Goal: Task Accomplishment & Management: Complete application form

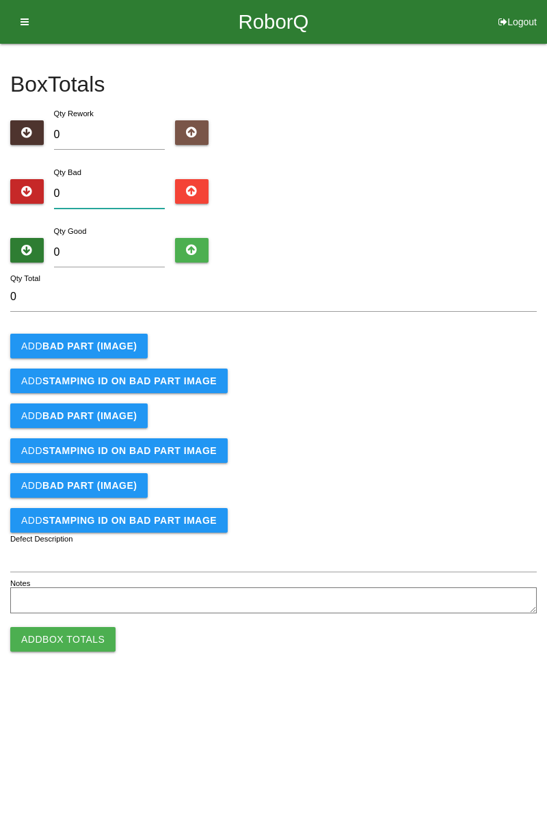
click at [124, 187] on input "0" at bounding box center [109, 193] width 111 height 29
type input "1"
type input "17"
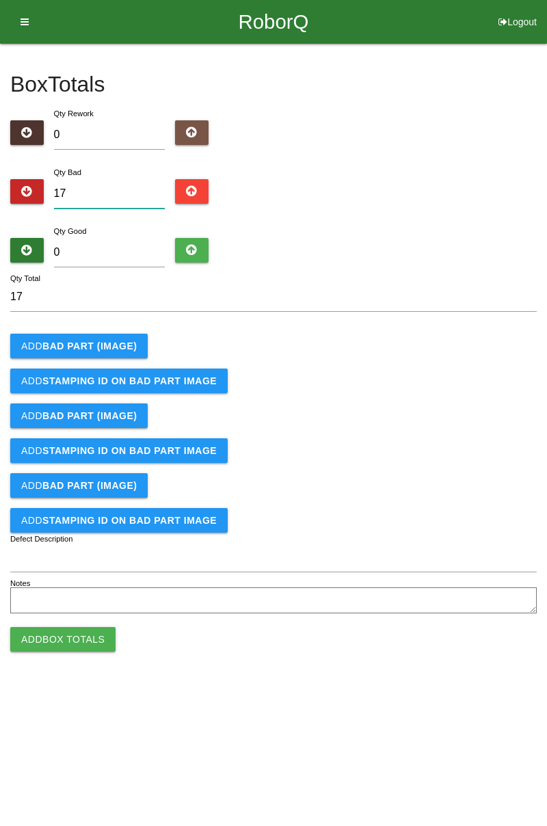
type input "17"
click at [144, 247] on input "0" at bounding box center [109, 252] width 111 height 29
type input "6"
type input "23"
type input "64"
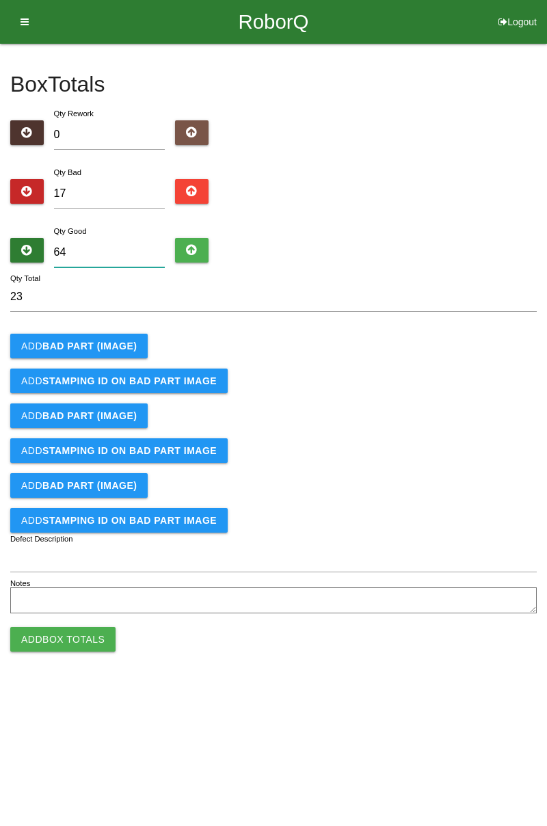
type input "81"
type input "6"
type input "23"
type input "66"
type input "83"
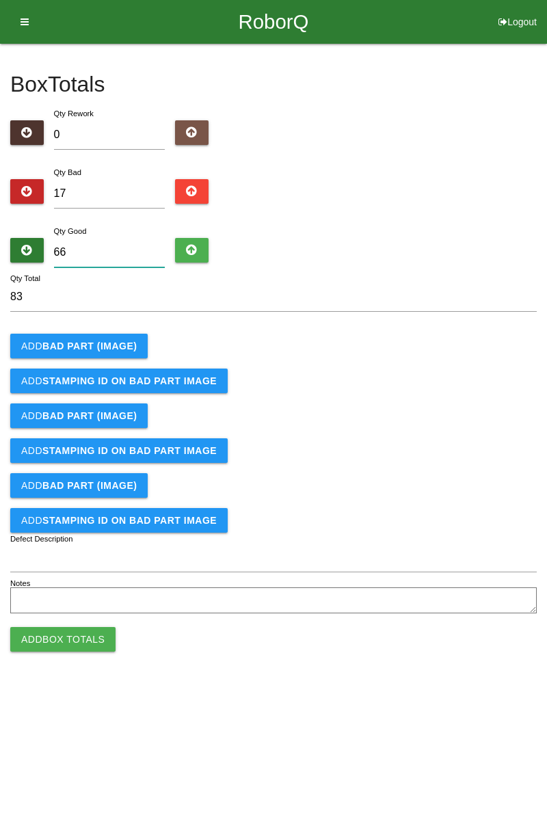
type input "667"
type input "684"
type input "66"
type input "83"
type input "6"
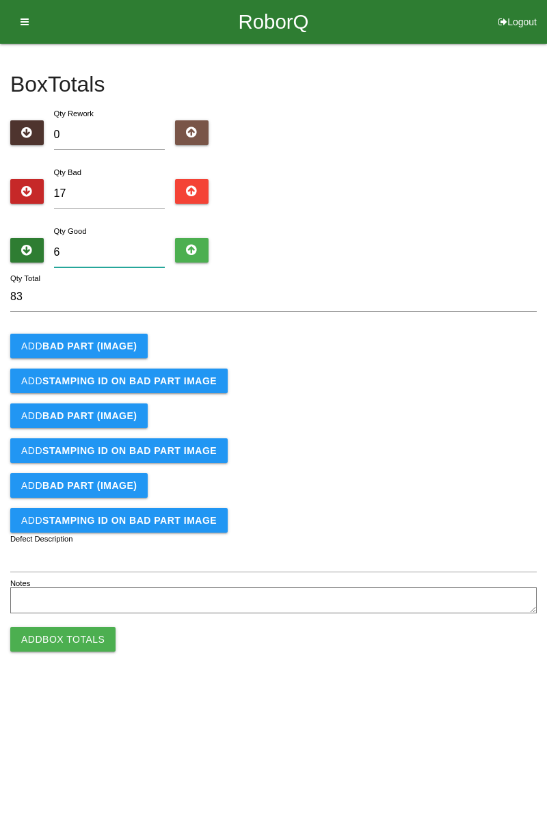
type input "23"
type input "67"
type input "84"
type input "67"
click at [90, 345] on b "BAD PART (IMAGE)" at bounding box center [89, 346] width 94 height 11
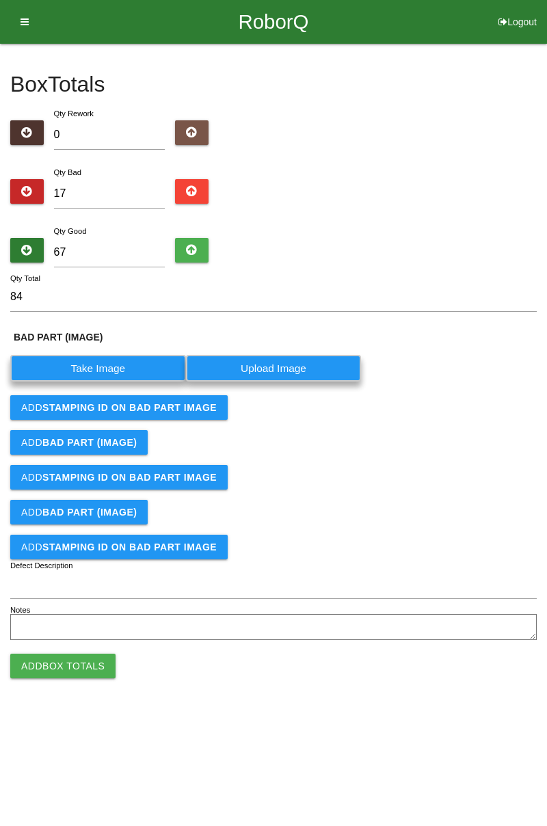
click at [122, 367] on label "Take Image" at bounding box center [98, 368] width 176 height 27
click at [0, 0] on \(IMAGE\) "Take Image" at bounding box center [0, 0] width 0 height 0
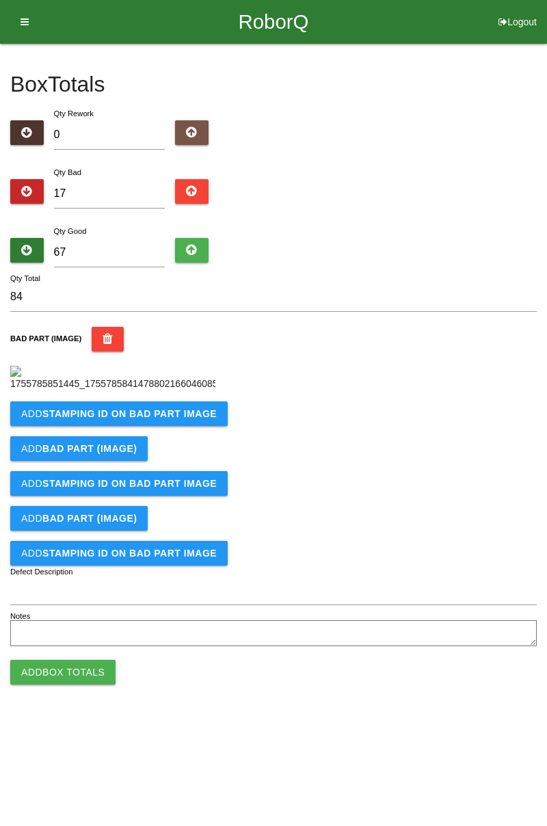
click at [168, 426] on button "Add STAMPING ID on BAD PART Image" at bounding box center [118, 413] width 217 height 25
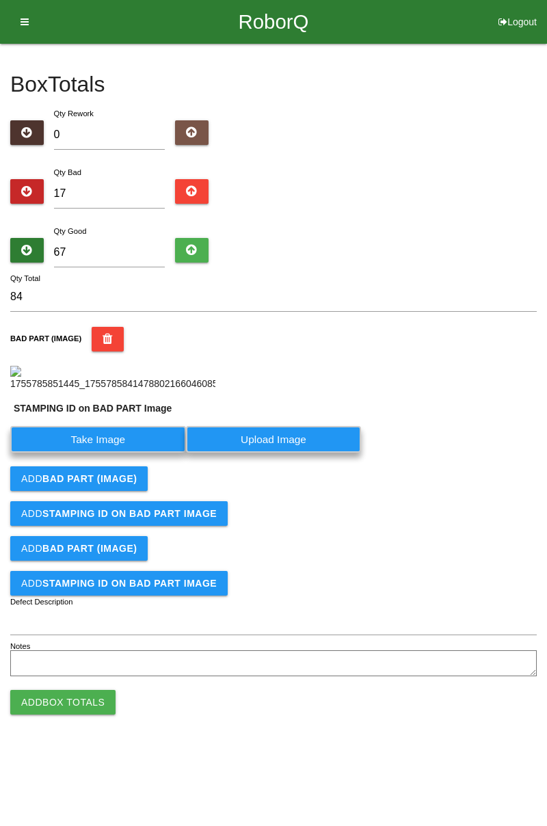
click at [118, 453] on label "Take Image" at bounding box center [98, 439] width 176 height 27
click at [0, 0] on PART "Take Image" at bounding box center [0, 0] width 0 height 0
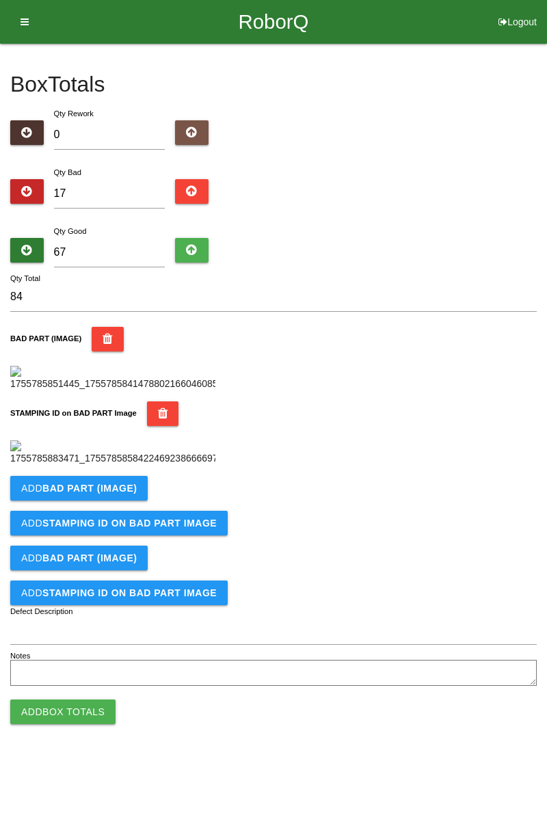
scroll to position [301, 0]
click at [115, 494] on b "BAD PART (IMAGE)" at bounding box center [89, 488] width 94 height 11
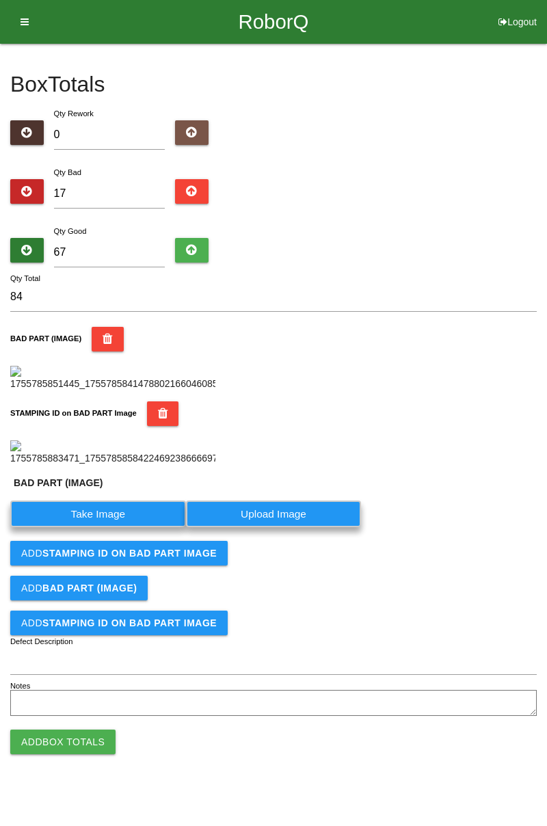
click at [109, 527] on label "Take Image" at bounding box center [98, 514] width 176 height 27
click at [0, 0] on \(IMAGE\) "Take Image" at bounding box center [0, 0] width 0 height 0
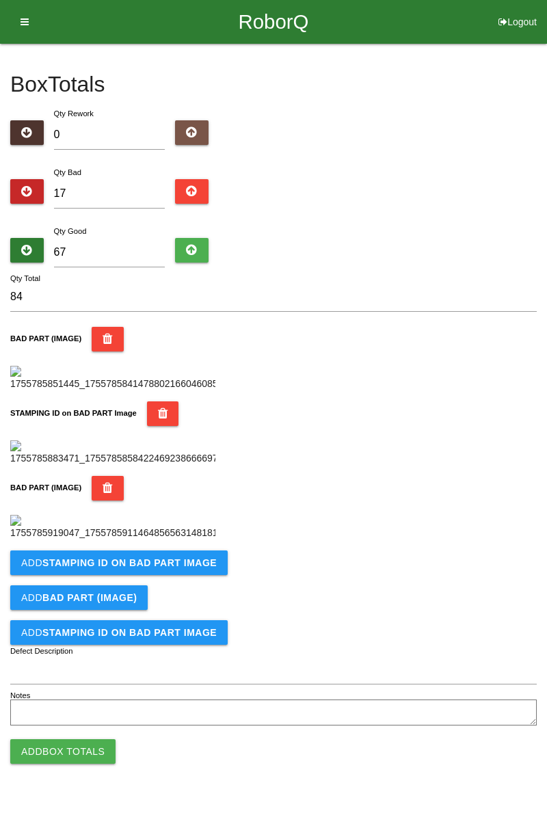
scroll to position [525, 0]
click at [172, 568] on b "STAMPING ID on BAD PART Image" at bounding box center [129, 562] width 174 height 11
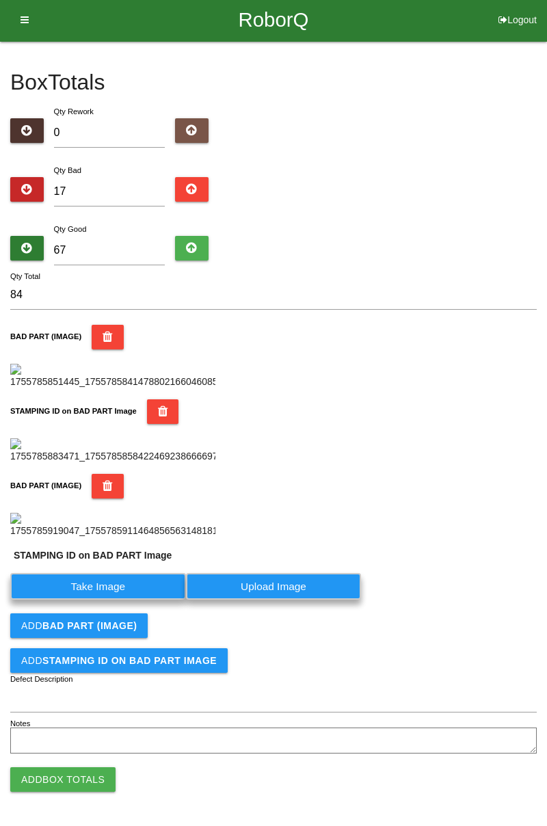
click at [112, 600] on label "Take Image" at bounding box center [98, 586] width 176 height 27
click at [0, 0] on PART "Take Image" at bounding box center [0, 0] width 0 height 0
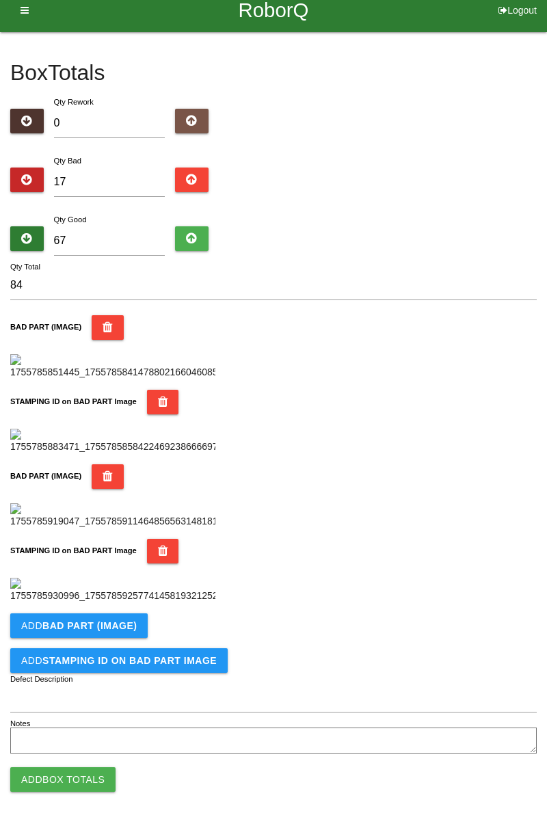
scroll to position [750, 0]
click at [127, 628] on b "BAD PART (IMAGE)" at bounding box center [89, 625] width 94 height 11
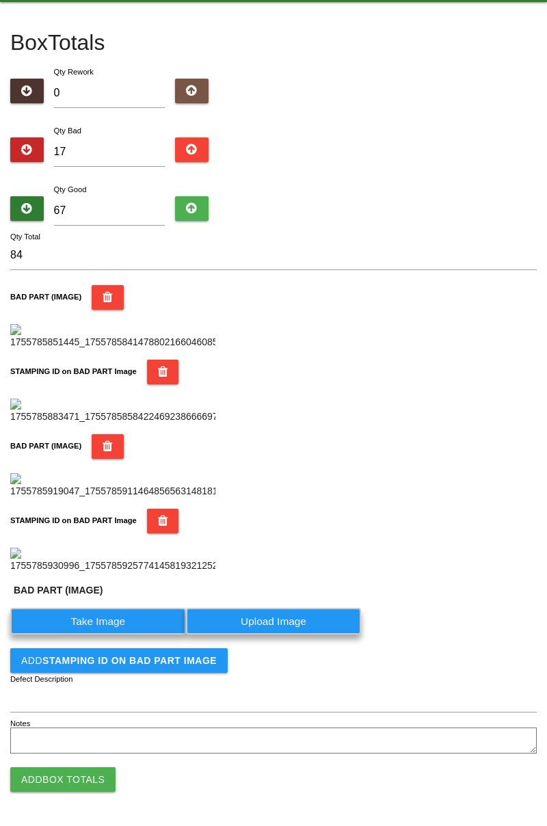
click at [131, 635] on label "Take Image" at bounding box center [98, 621] width 176 height 27
click at [0, 0] on \(IMAGE\) "Take Image" at bounding box center [0, 0] width 0 height 0
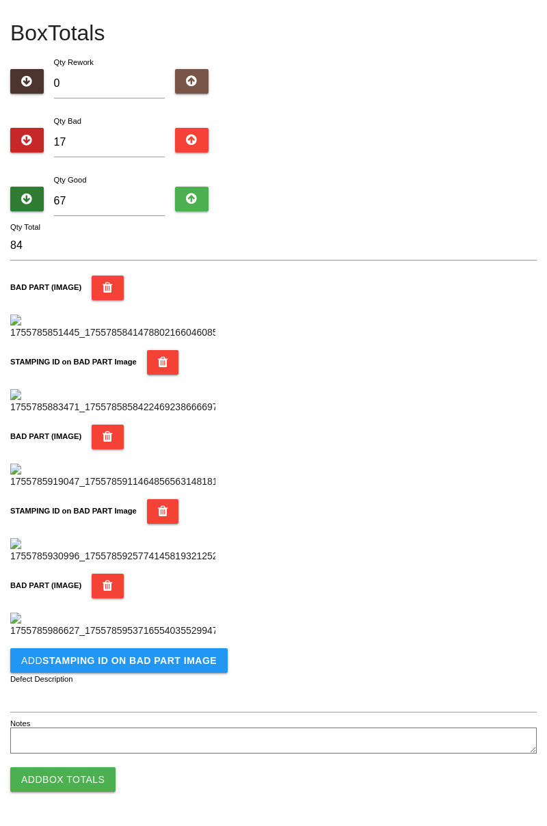
scroll to position [974, 0]
click at [109, 665] on b "STAMPING ID on BAD PART Image" at bounding box center [129, 660] width 174 height 11
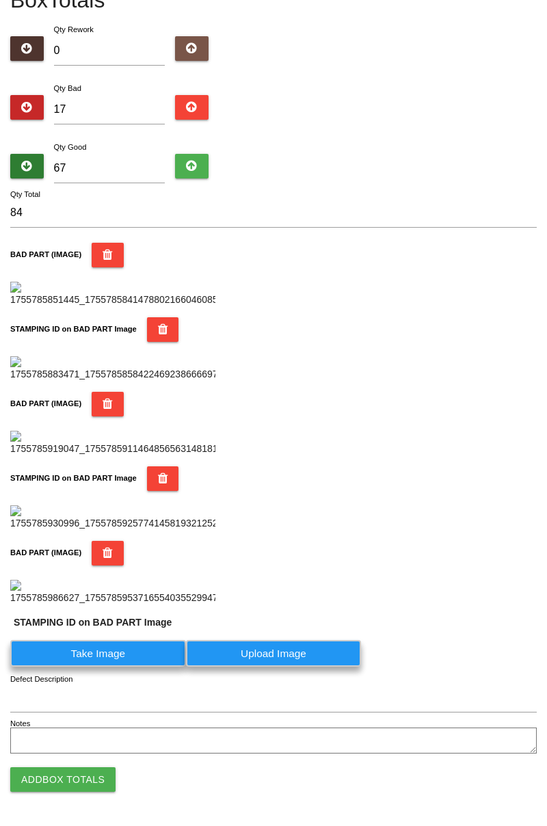
click at [114, 667] on label "Take Image" at bounding box center [98, 653] width 176 height 27
click at [0, 0] on PART "Take Image" at bounding box center [0, 0] width 0 height 0
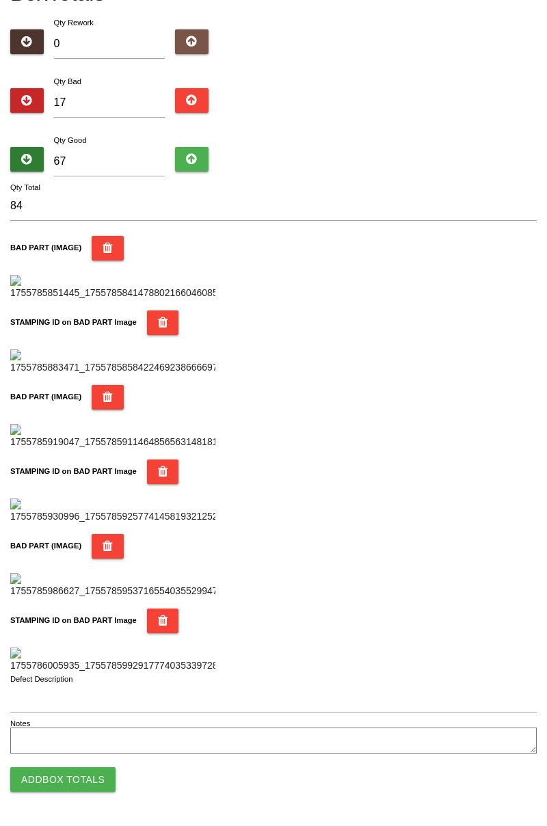
scroll to position [1198, 0]
click at [93, 780] on button "Add Box Totals" at bounding box center [62, 779] width 105 height 25
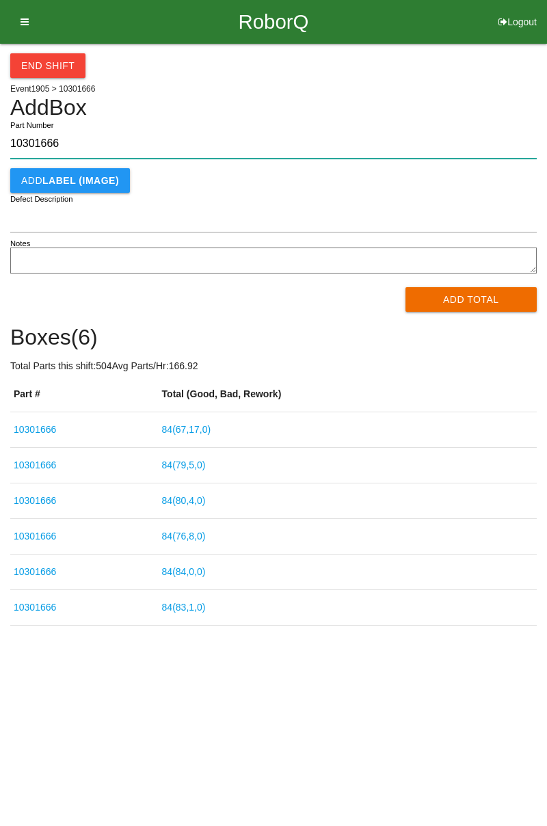
type input "10301666"
click at [493, 301] on button "Add Total" at bounding box center [472, 299] width 132 height 25
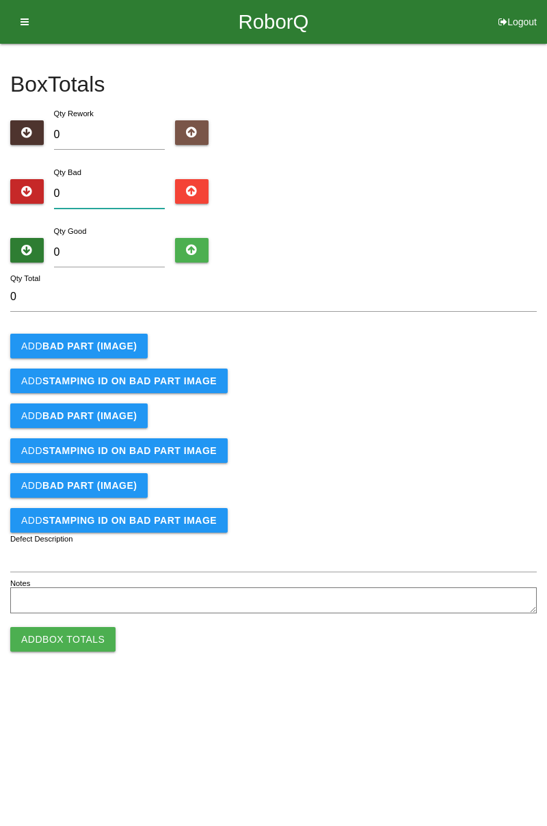
click at [137, 190] on input "0" at bounding box center [109, 193] width 111 height 29
type input "3"
click at [116, 248] on input "0" at bounding box center [109, 252] width 111 height 29
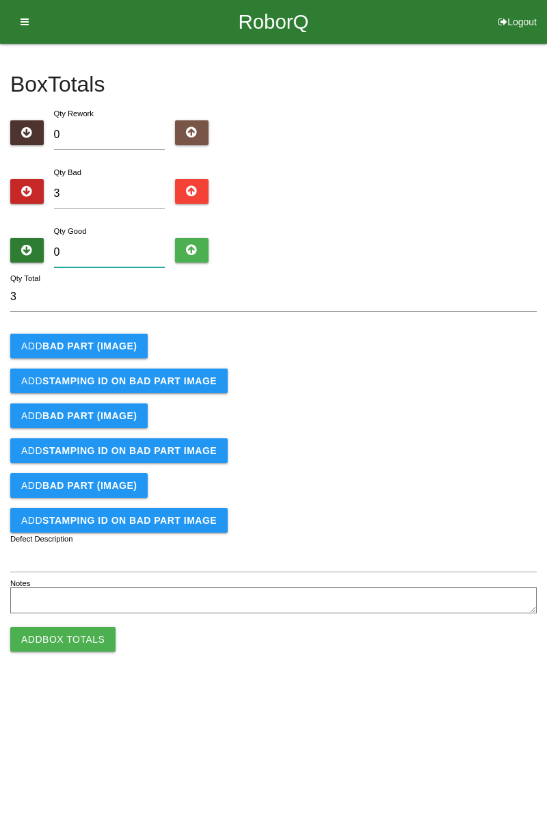
type input "8"
type input "11"
type input "81"
type input "84"
type input "81"
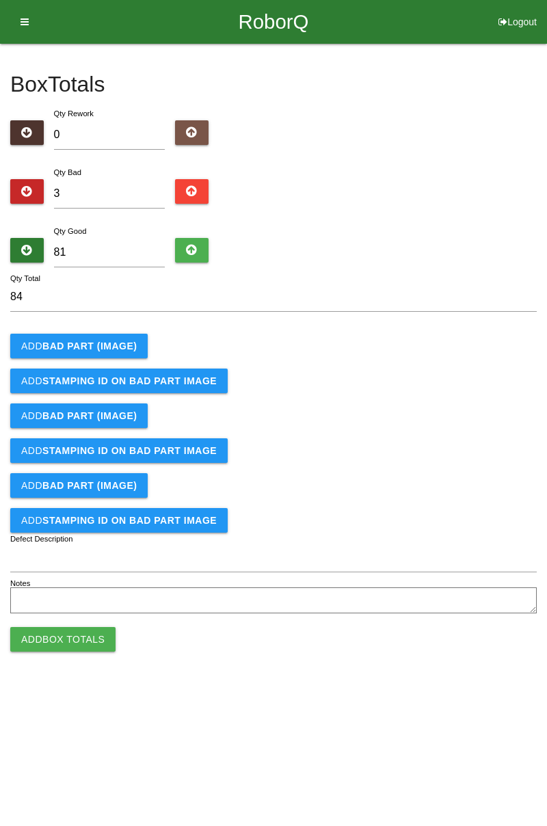
click at [103, 338] on button "Add BAD PART (IMAGE)" at bounding box center [78, 346] width 137 height 25
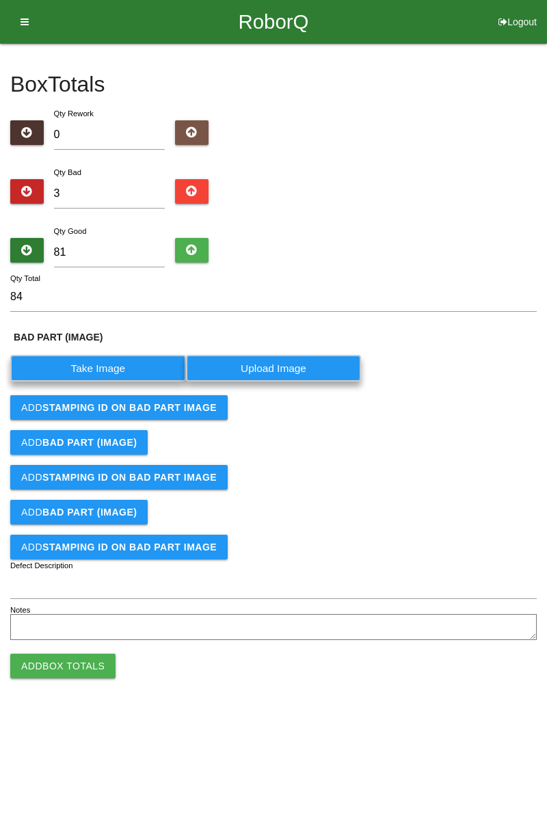
click at [116, 367] on label "Take Image" at bounding box center [98, 368] width 176 height 27
click at [0, 0] on \(IMAGE\) "Take Image" at bounding box center [0, 0] width 0 height 0
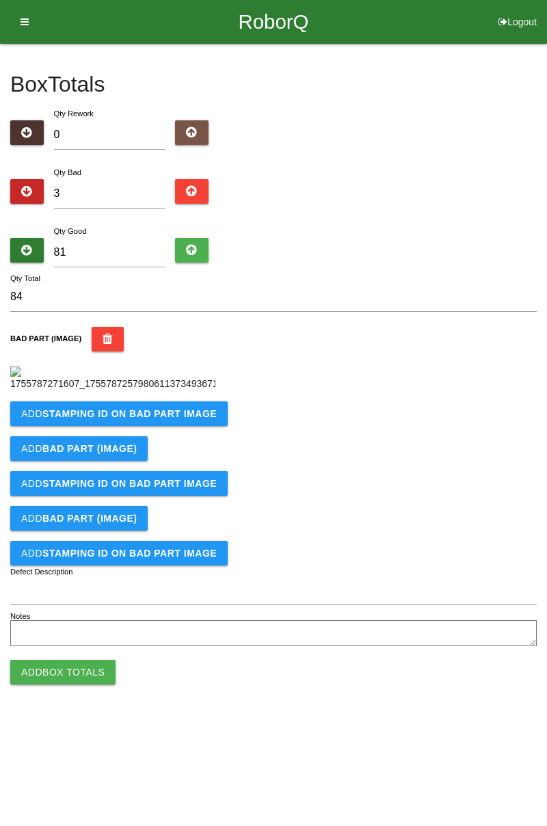
click at [186, 419] on b "STAMPING ID on BAD PART Image" at bounding box center [129, 413] width 174 height 11
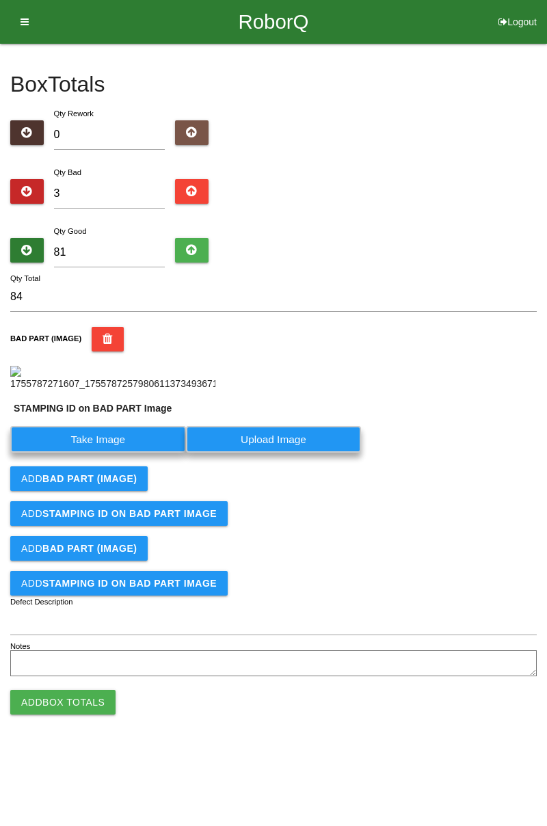
click at [131, 453] on label "Take Image" at bounding box center [98, 439] width 176 height 27
click at [0, 0] on PART "Take Image" at bounding box center [0, 0] width 0 height 0
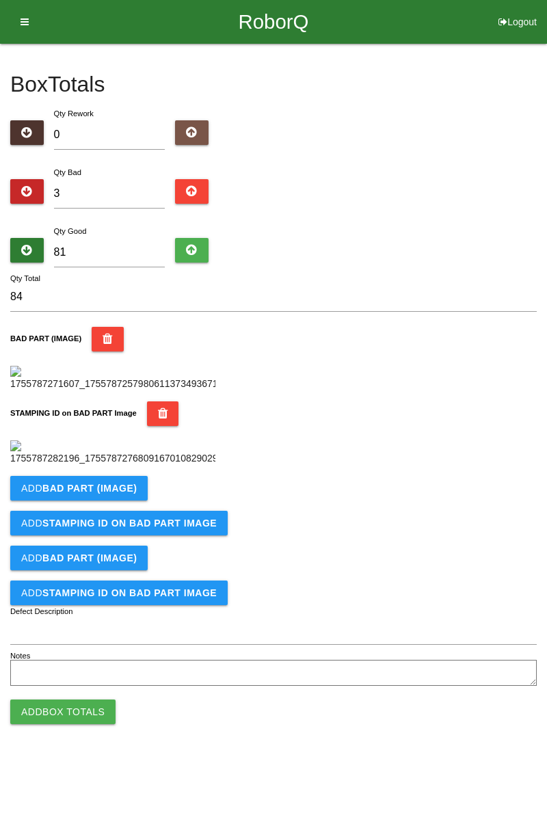
scroll to position [301, 0]
click at [138, 501] on button "Add BAD PART (IMAGE)" at bounding box center [78, 488] width 137 height 25
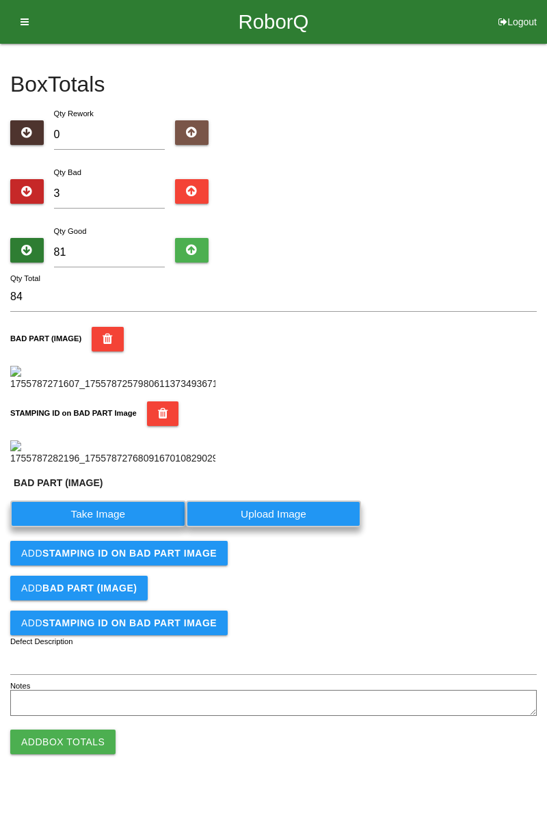
click at [110, 527] on label "Take Image" at bounding box center [98, 514] width 176 height 27
click at [0, 0] on \(IMAGE\) "Take Image" at bounding box center [0, 0] width 0 height 0
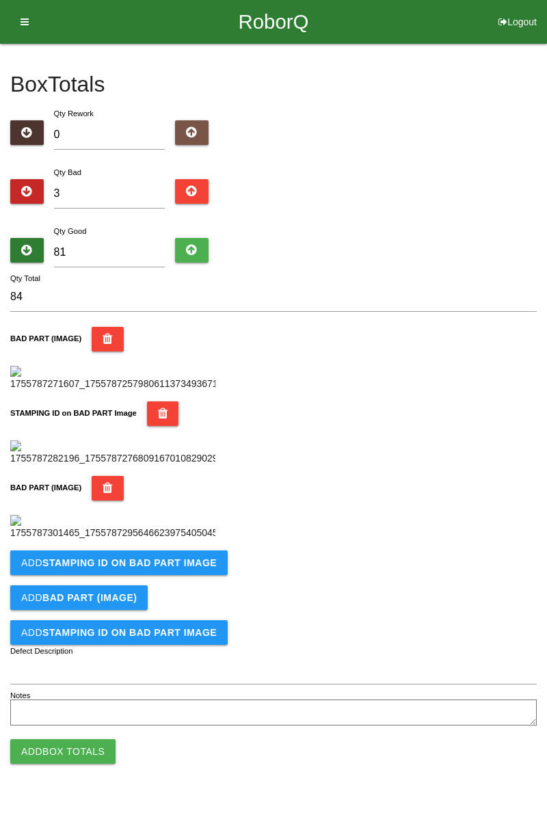
scroll to position [525, 0]
click at [180, 568] on b "STAMPING ID on BAD PART Image" at bounding box center [129, 562] width 174 height 11
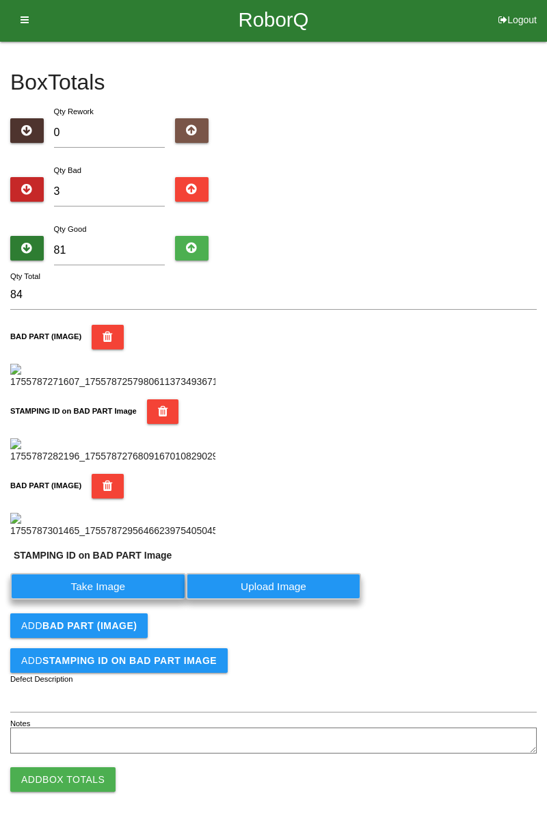
click at [129, 600] on label "Take Image" at bounding box center [98, 586] width 176 height 27
click at [0, 0] on PART "Take Image" at bounding box center [0, 0] width 0 height 0
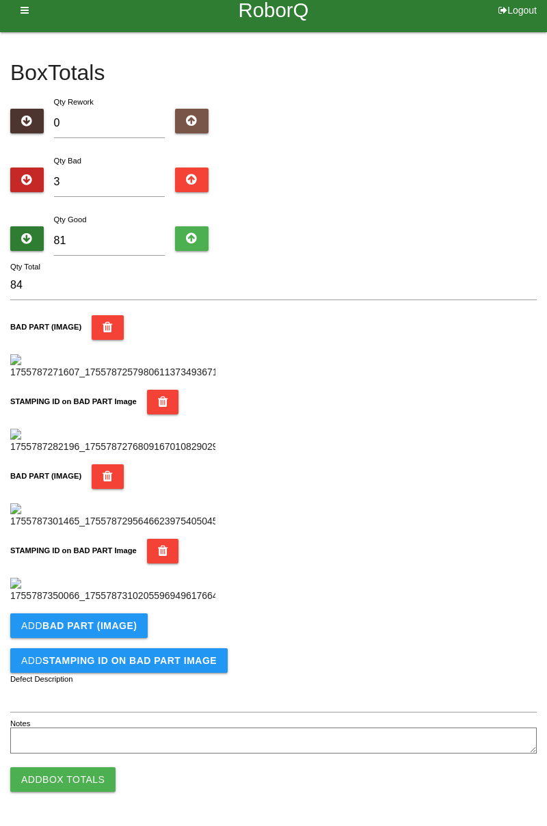
scroll to position [750, 0]
click at [111, 628] on b "BAD PART (IMAGE)" at bounding box center [89, 625] width 94 height 11
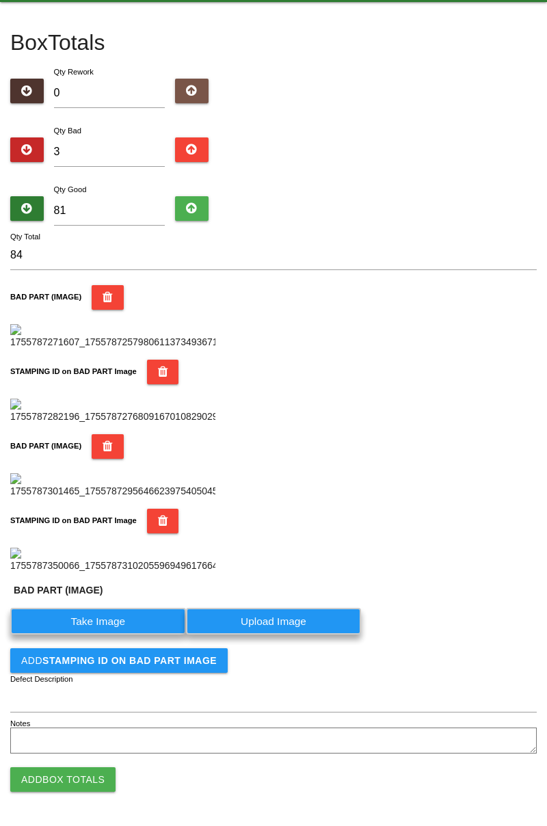
click at [103, 635] on label "Take Image" at bounding box center [98, 621] width 176 height 27
click at [0, 0] on \(IMAGE\) "Take Image" at bounding box center [0, 0] width 0 height 0
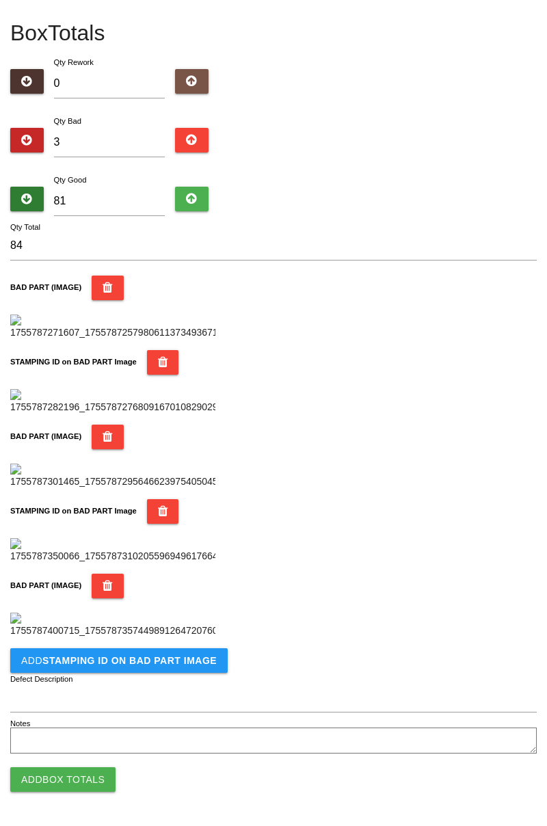
scroll to position [974, 0]
click at [123, 663] on b "STAMPING ID on BAD PART Image" at bounding box center [129, 660] width 174 height 11
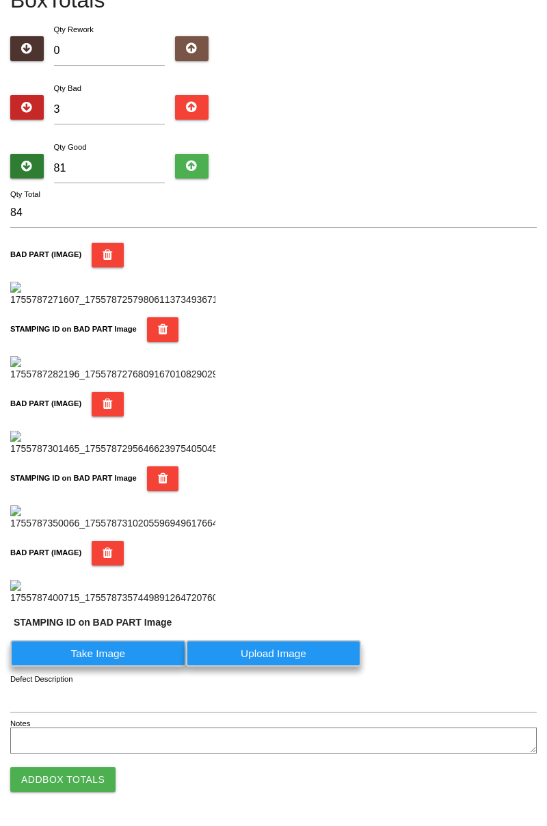
click at [112, 667] on label "Take Image" at bounding box center [98, 653] width 176 height 27
click at [0, 0] on PART "Take Image" at bounding box center [0, 0] width 0 height 0
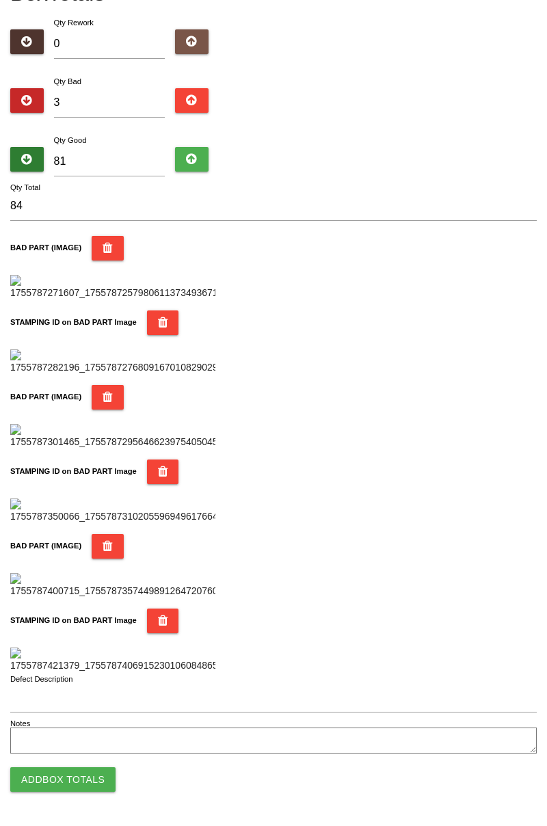
scroll to position [1198, 0]
click at [99, 776] on button "Add Box Totals" at bounding box center [62, 779] width 105 height 25
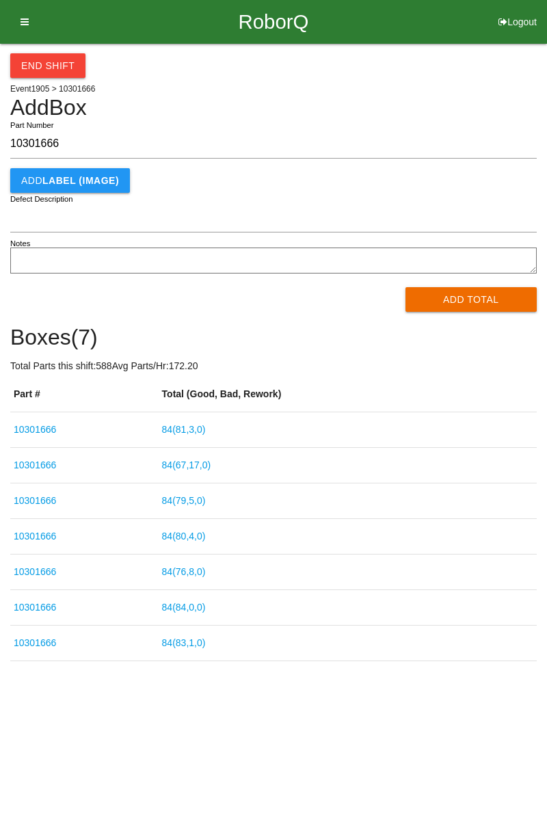
type input "10301666"
click at [487, 297] on button "Add Total" at bounding box center [472, 299] width 132 height 25
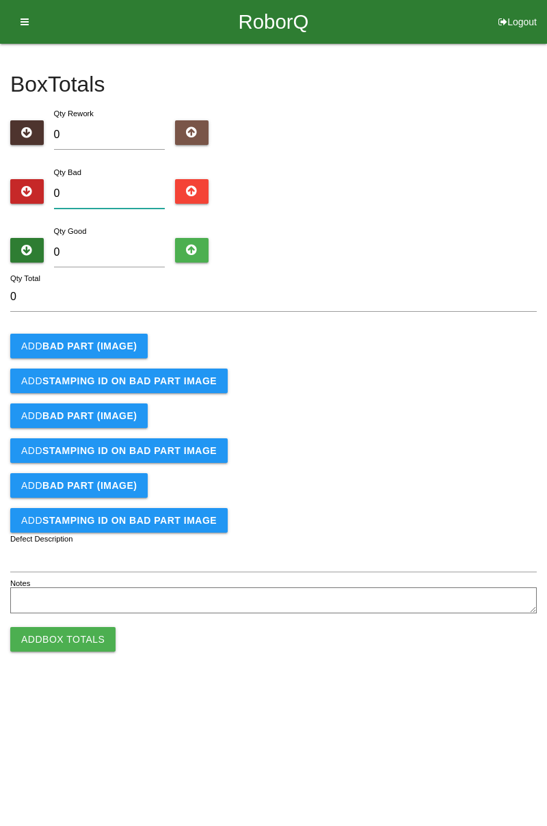
click at [125, 179] on input "0" at bounding box center [109, 193] width 111 height 29
type input "1"
type input "15"
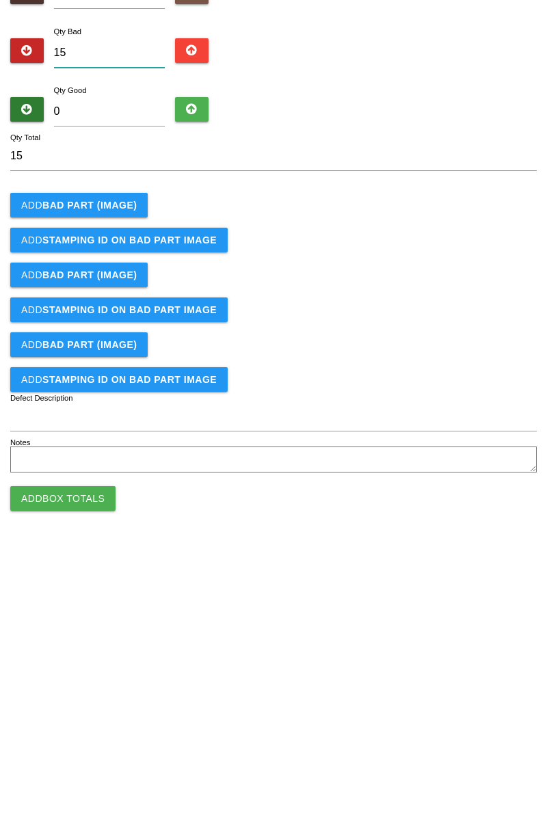
type input "15"
click at [130, 345] on b "BAD PART (IMAGE)" at bounding box center [89, 346] width 94 height 11
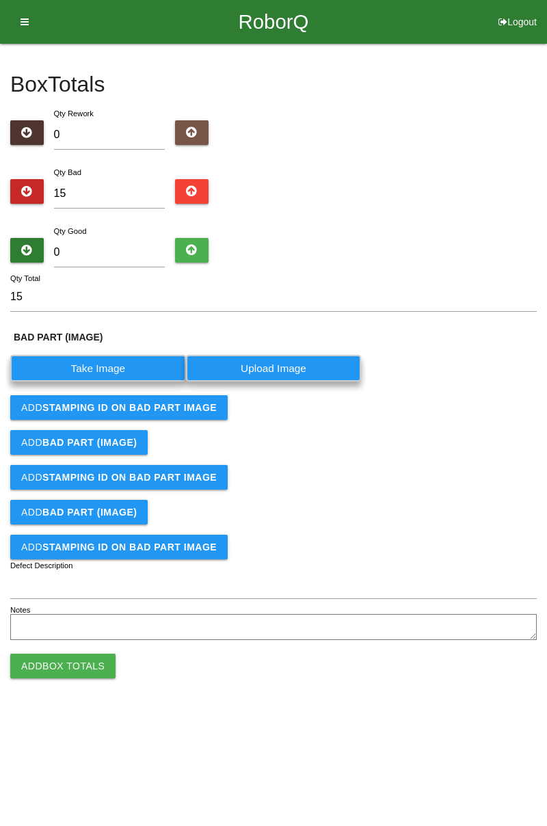
click at [134, 357] on label "Take Image" at bounding box center [98, 368] width 176 height 27
click at [0, 0] on \(IMAGE\) "Take Image" at bounding box center [0, 0] width 0 height 0
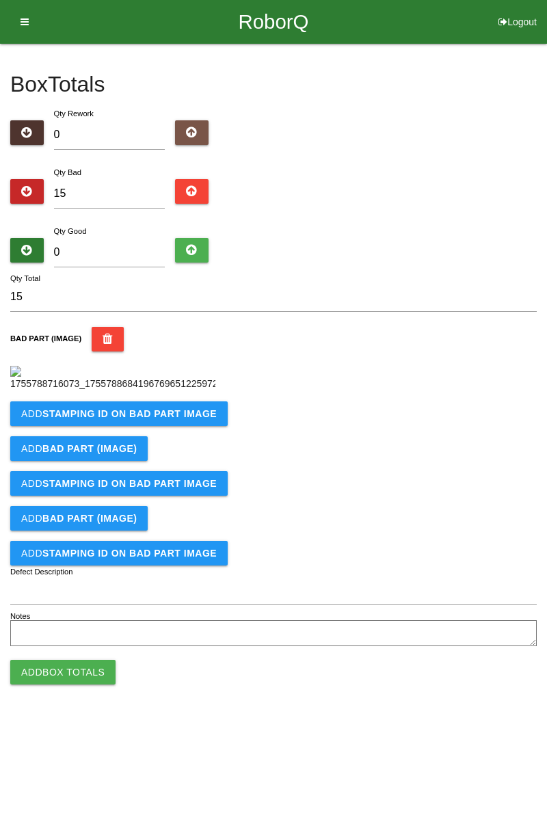
scroll to position [77, 0]
click at [194, 426] on button "Add STAMPING ID on BAD PART Image" at bounding box center [118, 413] width 217 height 25
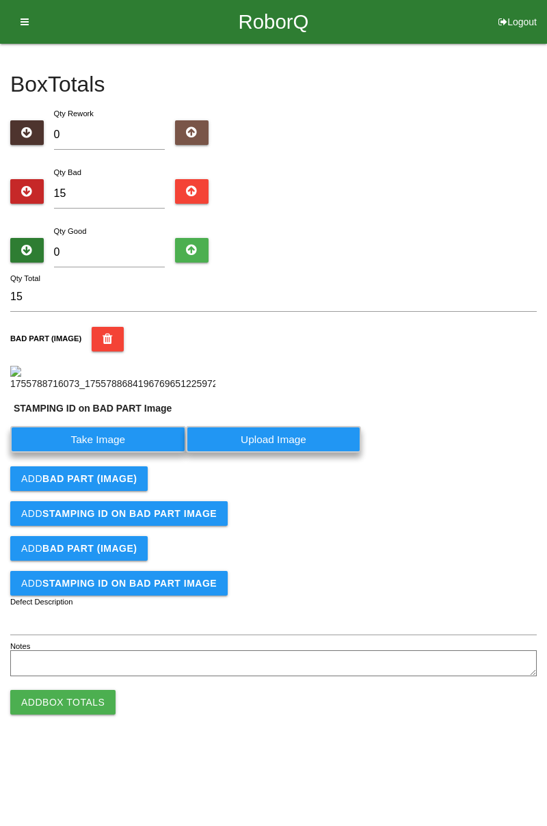
click at [139, 453] on label "Take Image" at bounding box center [98, 439] width 176 height 27
click at [0, 0] on PART "Take Image" at bounding box center [0, 0] width 0 height 0
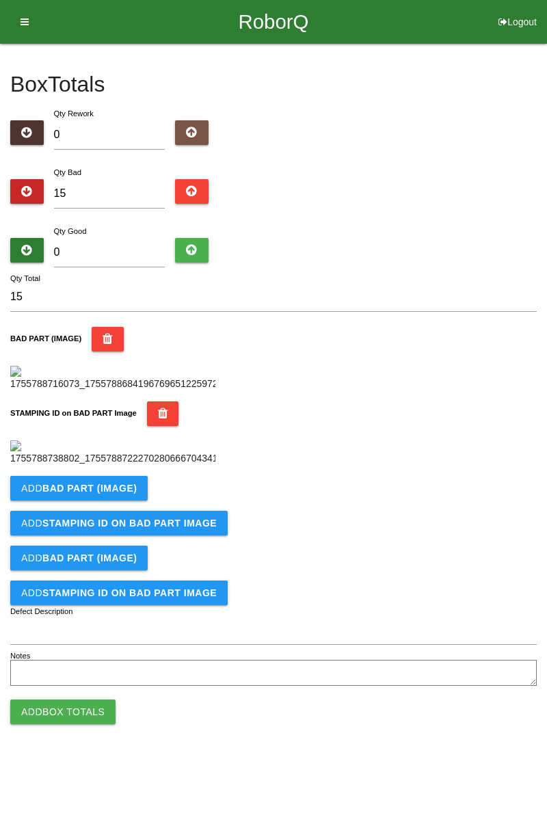
scroll to position [301, 0]
click at [131, 494] on b "BAD PART (IMAGE)" at bounding box center [89, 488] width 94 height 11
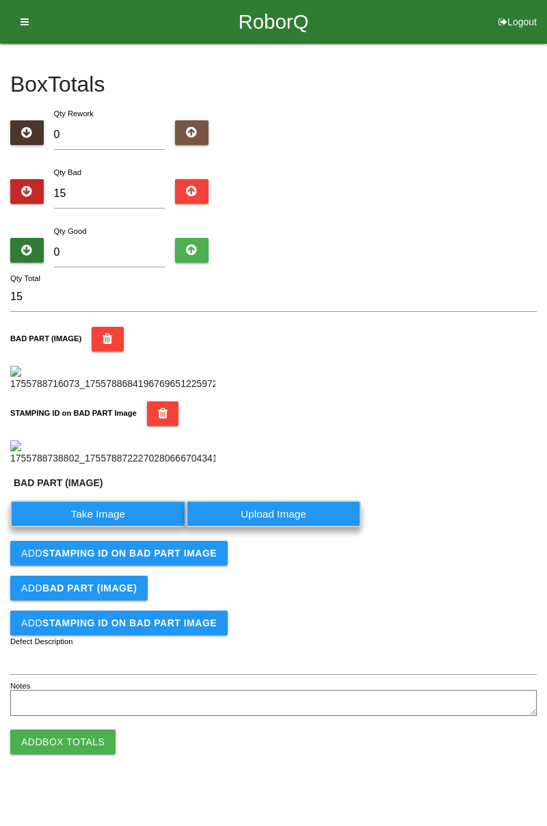
click at [126, 527] on label "Take Image" at bounding box center [98, 514] width 176 height 27
click at [0, 0] on \(IMAGE\) "Take Image" at bounding box center [0, 0] width 0 height 0
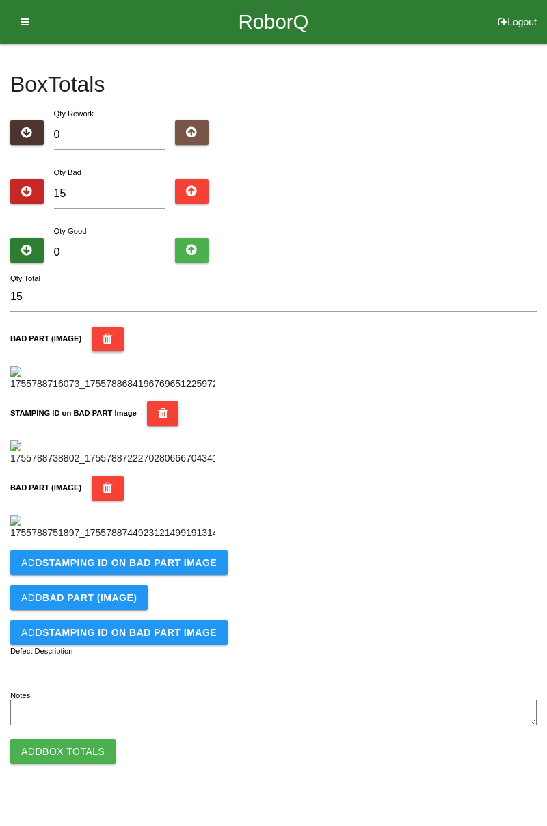
scroll to position [525, 0]
click at [173, 575] on button "Add STAMPING ID on BAD PART Image" at bounding box center [118, 563] width 217 height 25
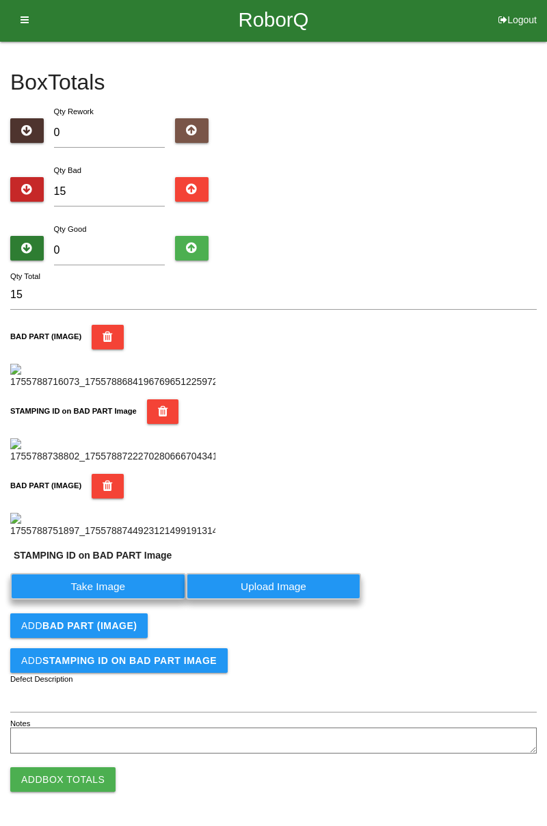
click at [127, 600] on label "Take Image" at bounding box center [98, 586] width 176 height 27
click at [0, 0] on PART "Take Image" at bounding box center [0, 0] width 0 height 0
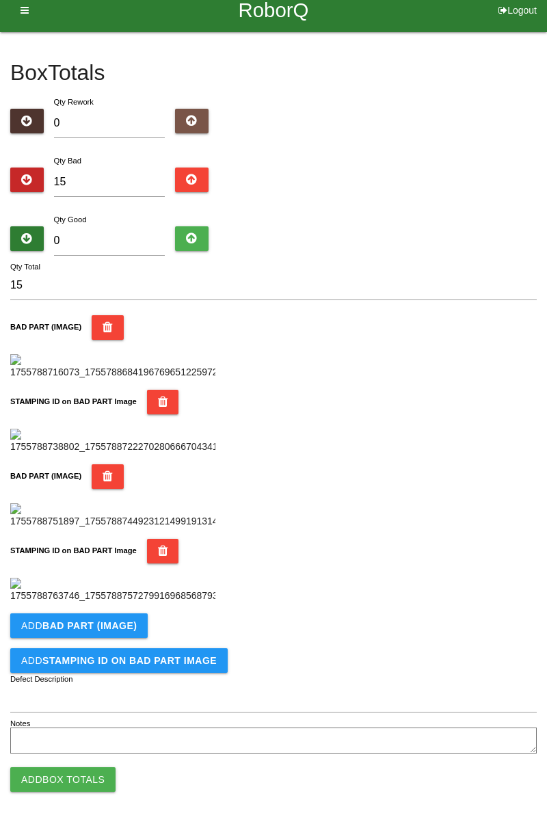
scroll to position [750, 0]
click at [112, 615] on button "Add BAD PART (IMAGE)" at bounding box center [78, 625] width 137 height 25
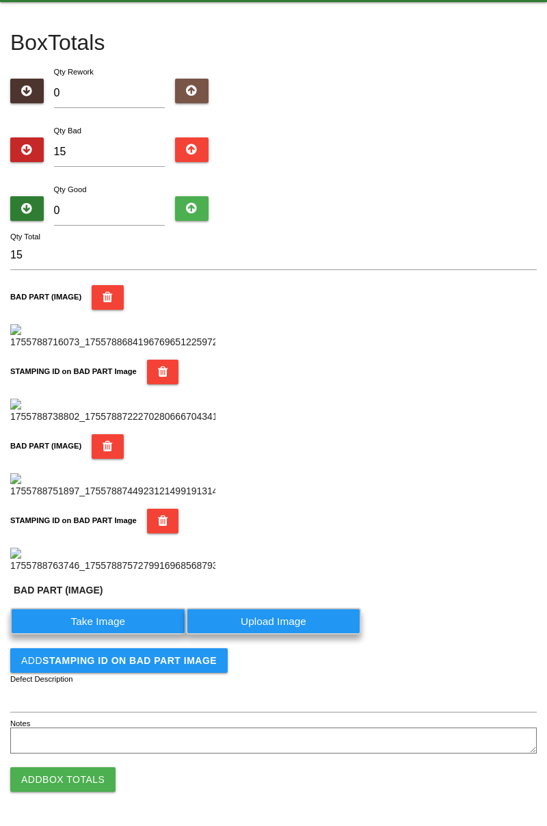
click at [115, 635] on label "Take Image" at bounding box center [98, 621] width 176 height 27
click at [0, 0] on \(IMAGE\) "Take Image" at bounding box center [0, 0] width 0 height 0
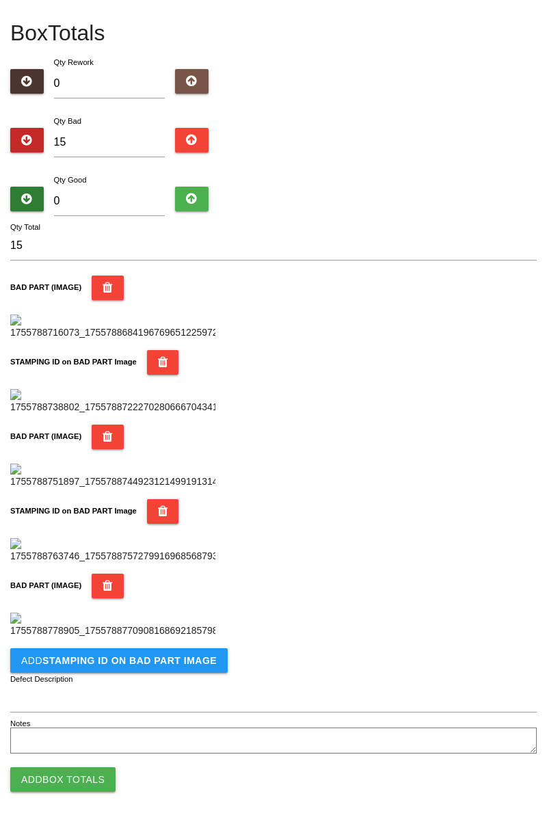
scroll to position [974, 0]
click at [176, 665] on b "STAMPING ID on BAD PART Image" at bounding box center [129, 660] width 174 height 11
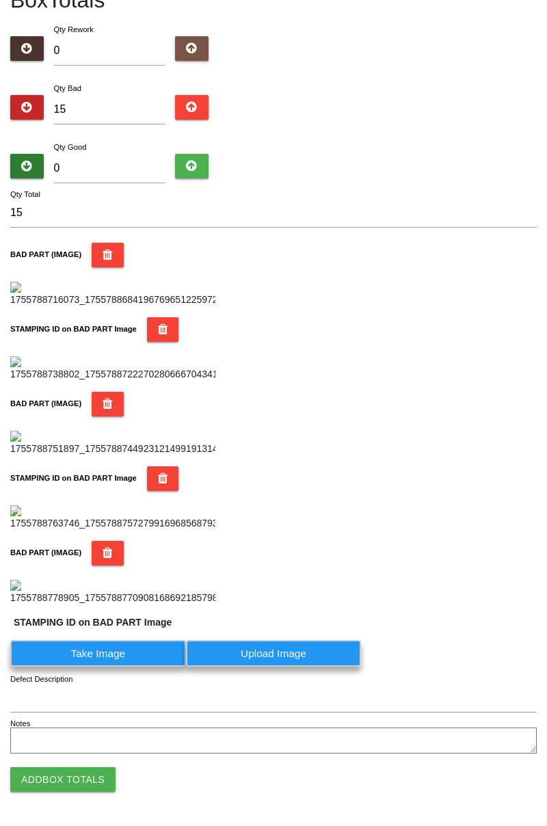
click at [131, 667] on label "Take Image" at bounding box center [98, 653] width 176 height 27
click at [0, 0] on PART "Take Image" at bounding box center [0, 0] width 0 height 0
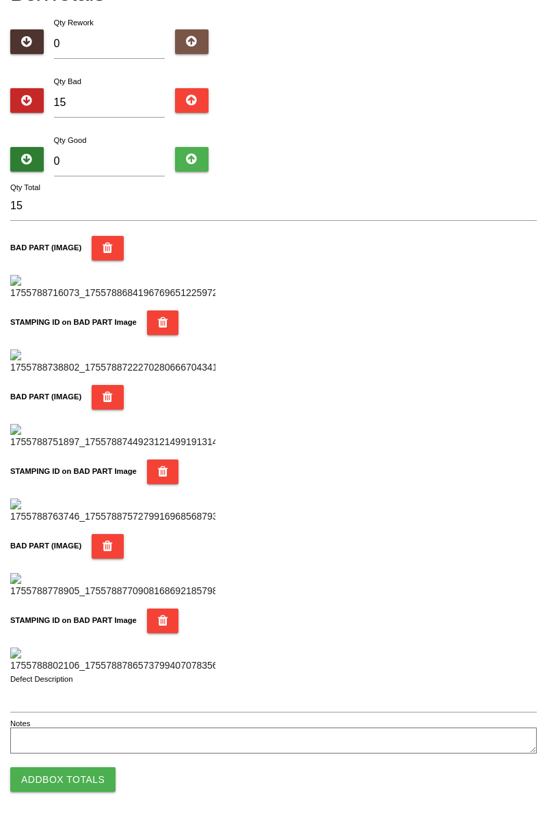
scroll to position [1198, 0]
click at [52, 781] on button "Add Box Totals" at bounding box center [62, 779] width 105 height 25
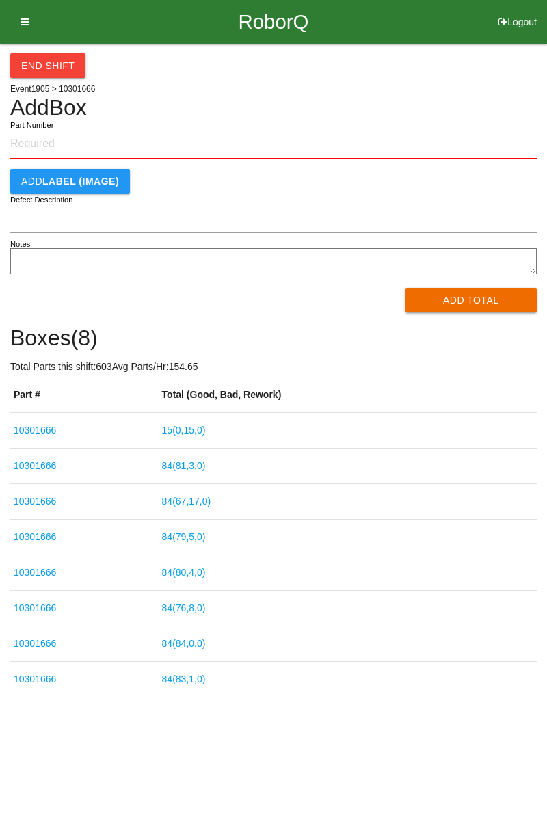
click at [189, 433] on link "15 ( 0 , 15 , 0 )" at bounding box center [184, 430] width 44 height 11
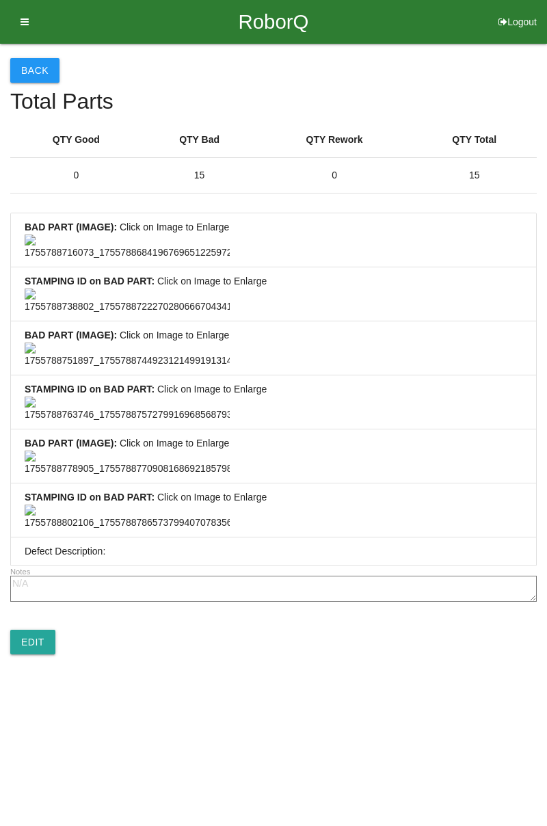
scroll to position [1017, 0]
click at [42, 654] on link "Edit" at bounding box center [32, 642] width 45 height 25
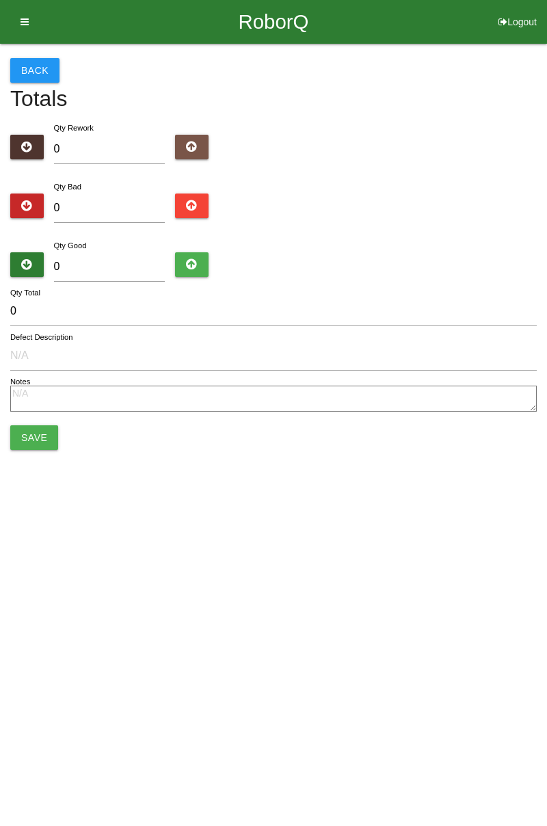
type input "15"
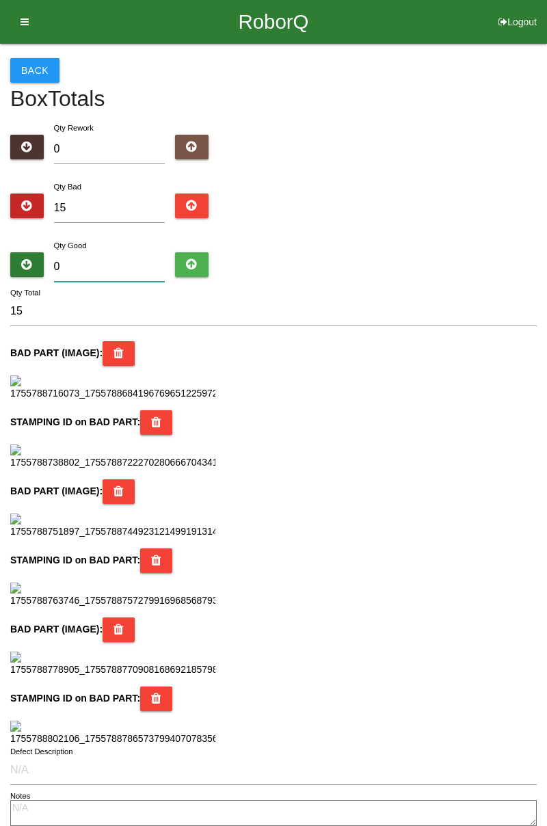
click at [116, 262] on input "0" at bounding box center [109, 266] width 111 height 29
type input "6"
type input "21"
type input "66"
type input "81"
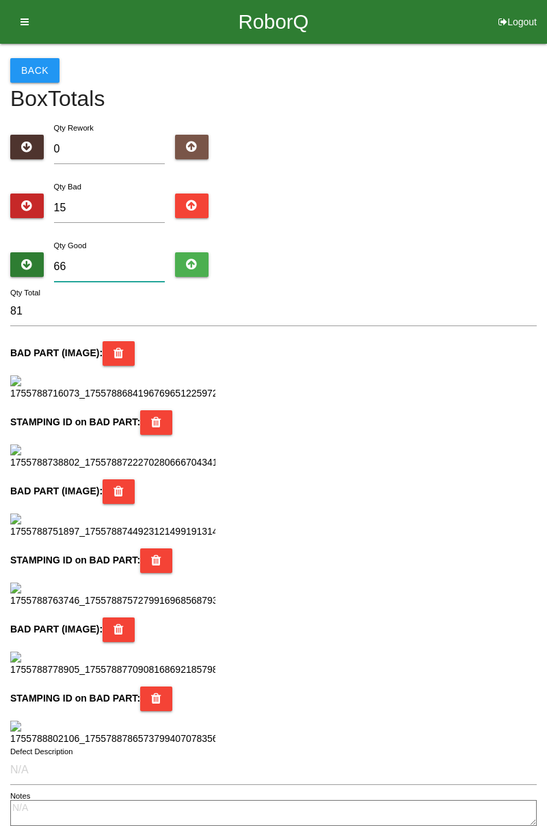
type input "6"
type input "21"
type input "66"
type input "81"
type input "669"
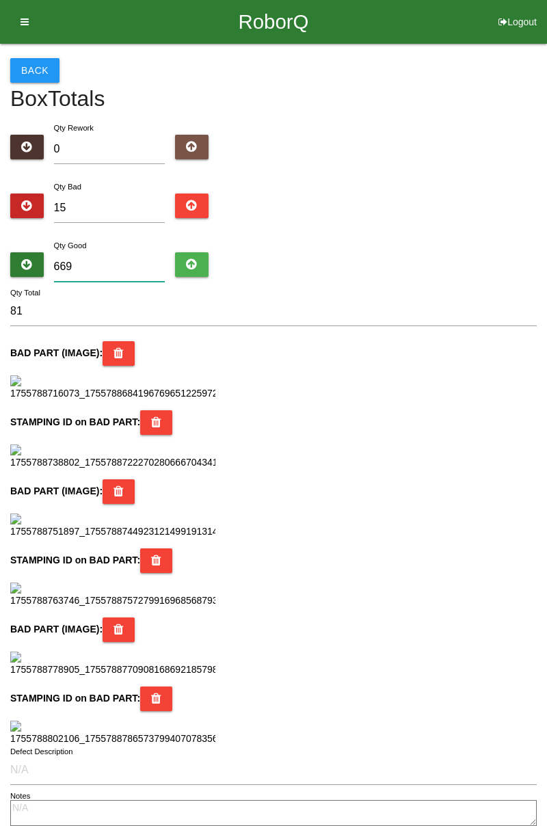
type input "684"
type input "66"
type input "81"
type input "6"
type input "21"
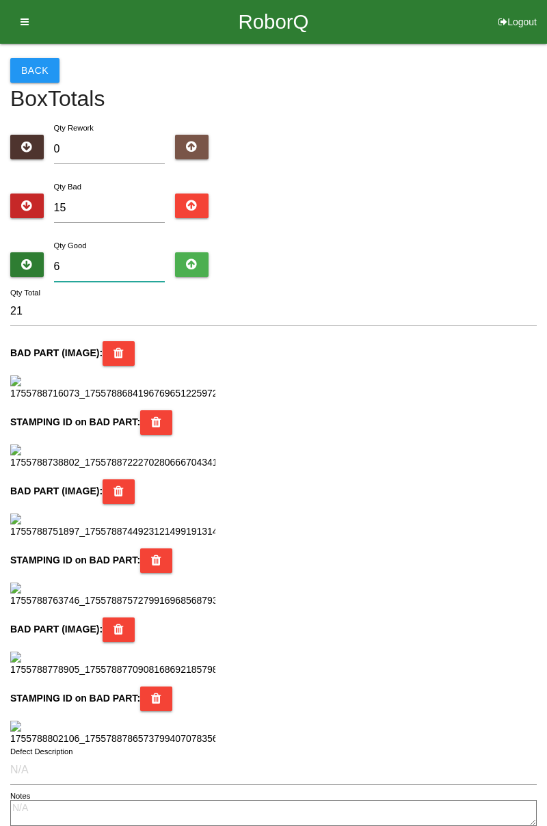
type input "69"
type input "84"
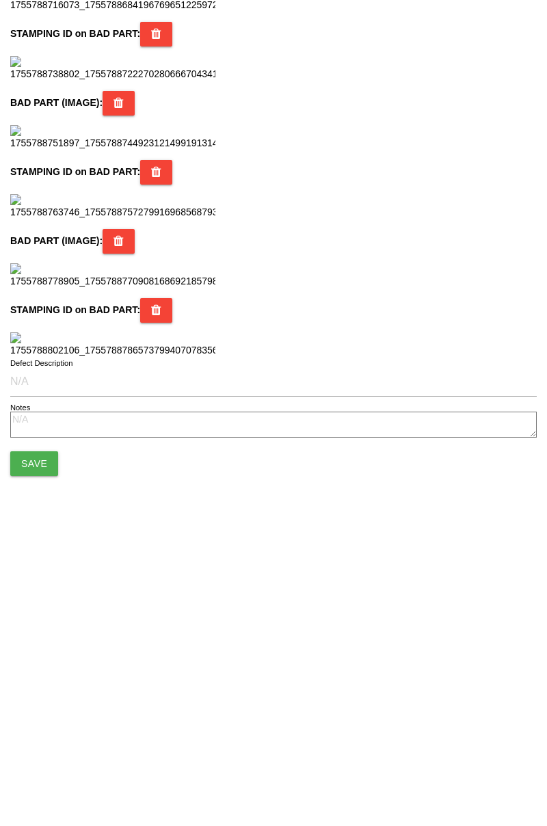
scroll to position [1215, 0]
type input "69"
click at [46, 752] on button "Save" at bounding box center [34, 745] width 48 height 25
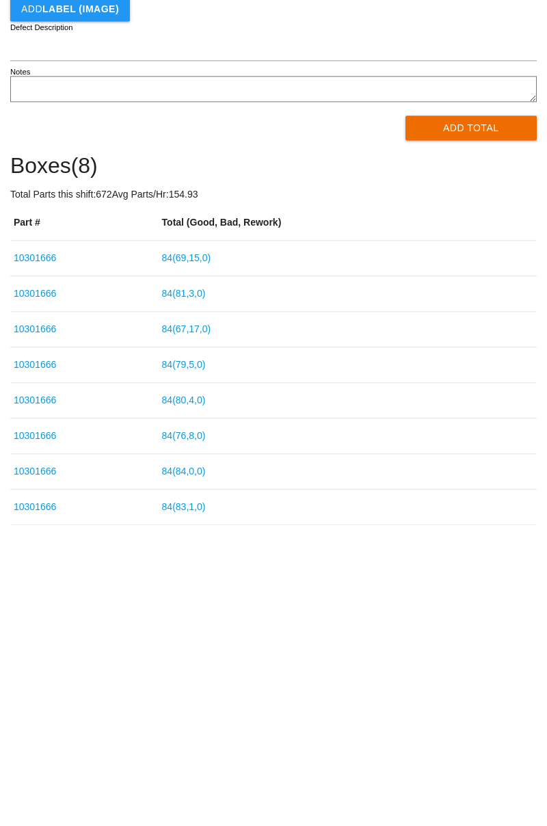
type input "10301666"
click at [473, 296] on button "Add Total" at bounding box center [472, 299] width 132 height 25
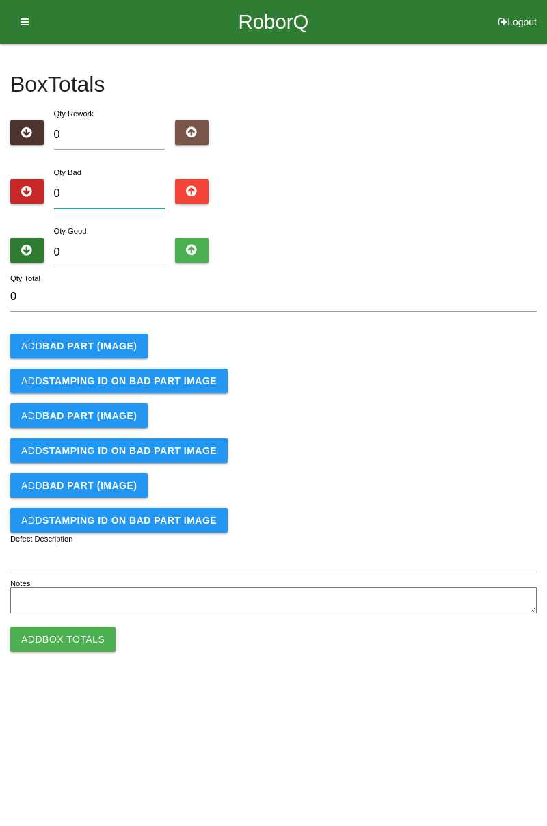
click at [95, 179] on input "0" at bounding box center [109, 193] width 111 height 29
type input "2"
click at [122, 254] on input "0" at bounding box center [109, 252] width 111 height 29
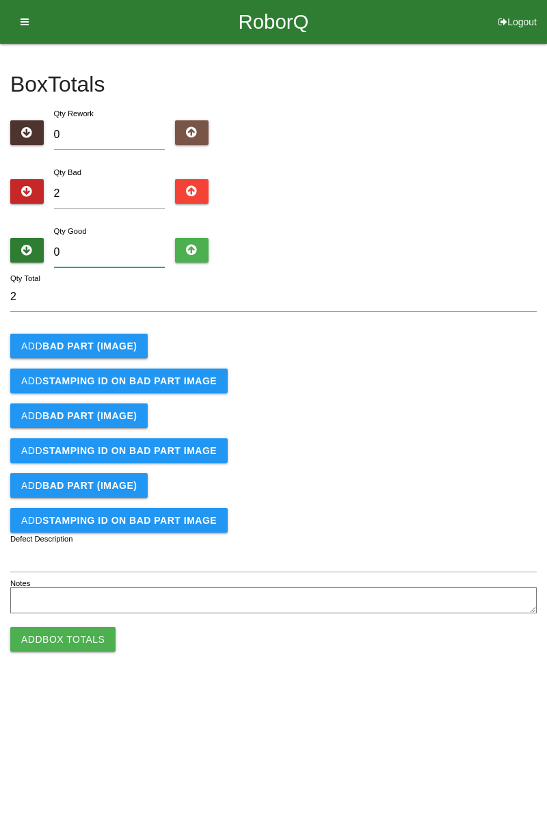
type input "8"
type input "10"
type input "82"
type input "84"
type input "82"
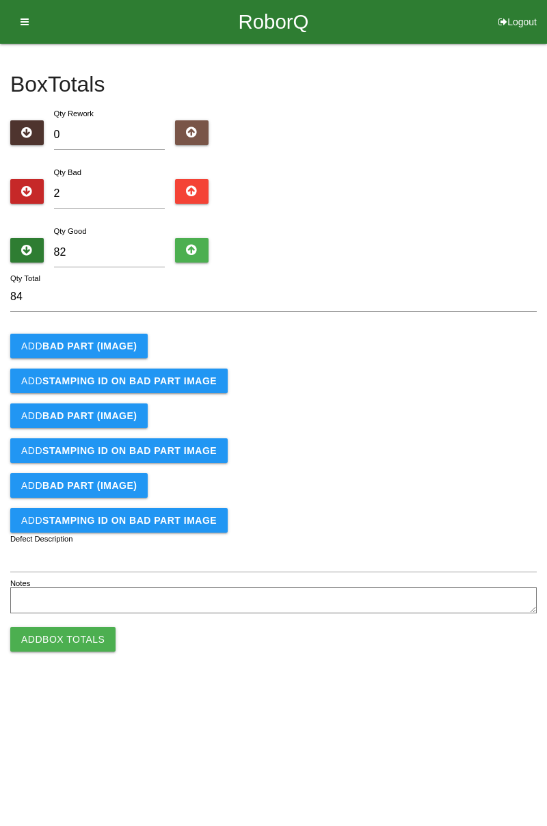
click at [106, 345] on b "BAD PART (IMAGE)" at bounding box center [89, 346] width 94 height 11
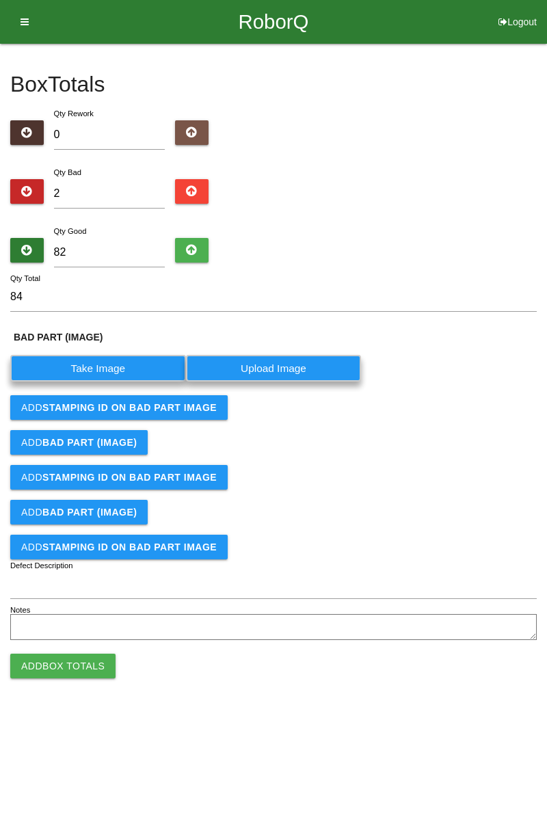
click at [114, 360] on label "Take Image" at bounding box center [98, 368] width 176 height 27
click at [0, 0] on \(IMAGE\) "Take Image" at bounding box center [0, 0] width 0 height 0
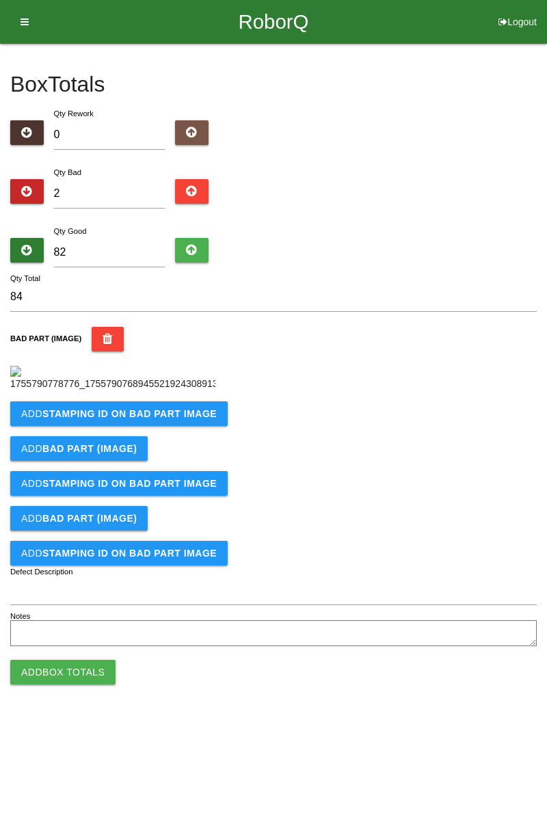
click at [187, 419] on b "STAMPING ID on BAD PART Image" at bounding box center [129, 413] width 174 height 11
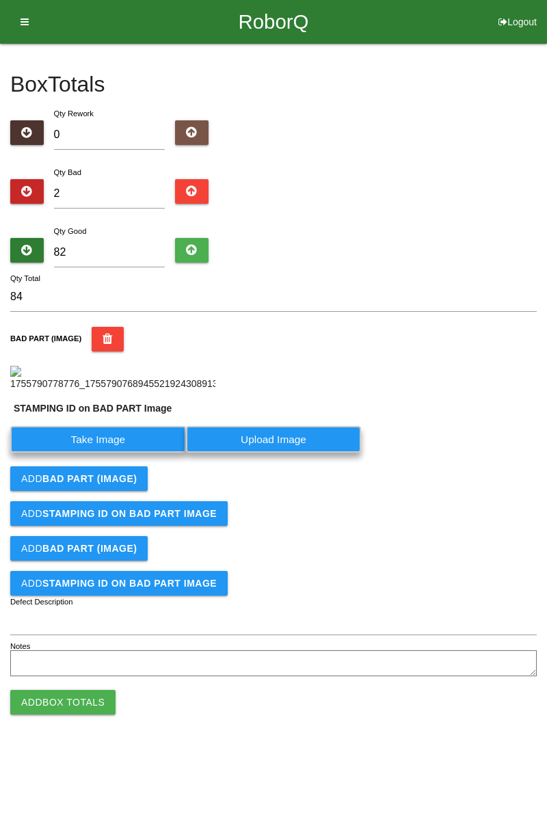
click at [123, 453] on label "Take Image" at bounding box center [98, 439] width 176 height 27
click at [0, 0] on PART "Take Image" at bounding box center [0, 0] width 0 height 0
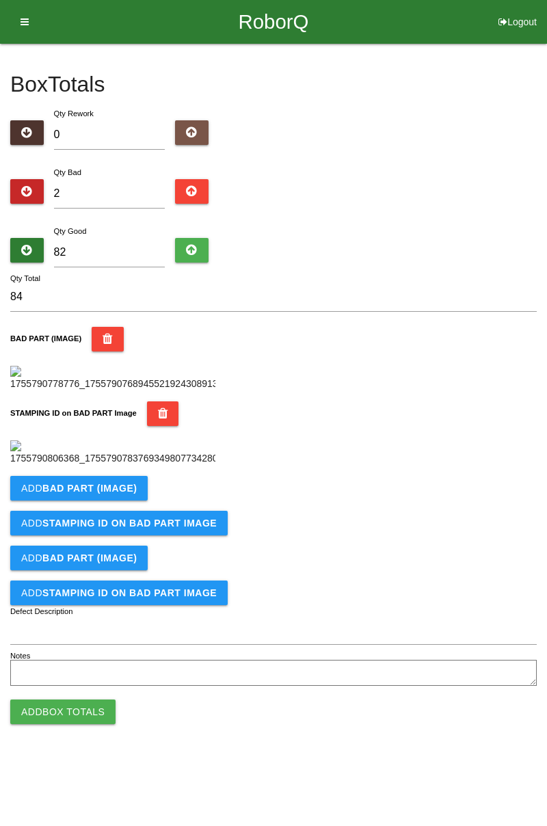
scroll to position [301, 0]
click at [124, 494] on b "BAD PART (IMAGE)" at bounding box center [89, 488] width 94 height 11
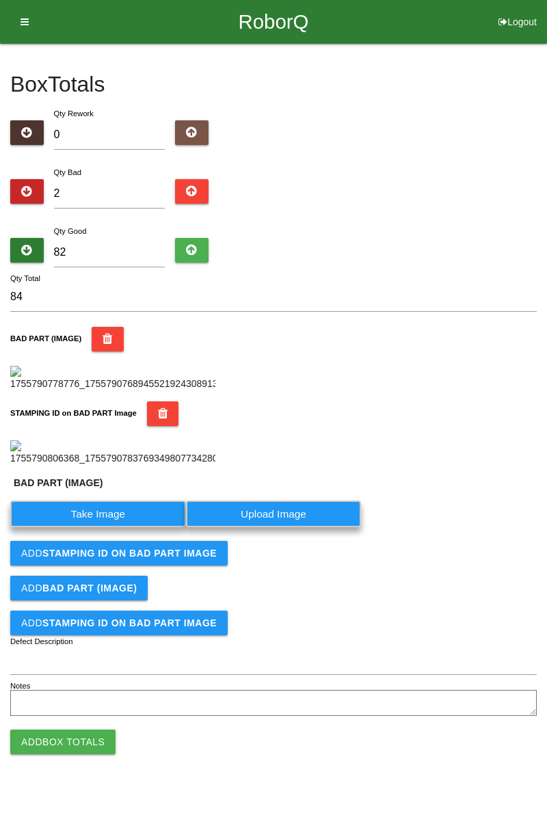
click at [111, 527] on label "Take Image" at bounding box center [98, 514] width 176 height 27
click at [0, 0] on \(IMAGE\) "Take Image" at bounding box center [0, 0] width 0 height 0
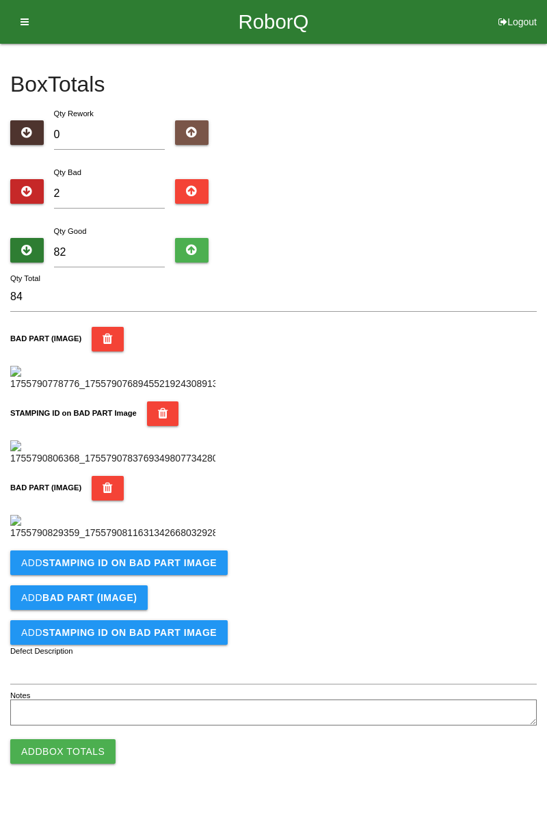
scroll to position [525, 0]
click at [159, 568] on b "STAMPING ID on BAD PART Image" at bounding box center [129, 562] width 174 height 11
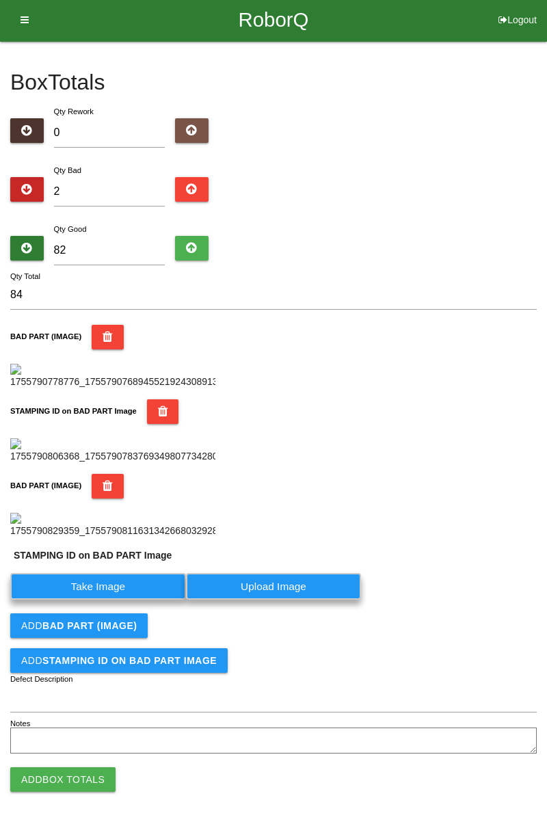
click at [108, 600] on label "Take Image" at bounding box center [98, 586] width 176 height 27
click at [0, 0] on PART "Take Image" at bounding box center [0, 0] width 0 height 0
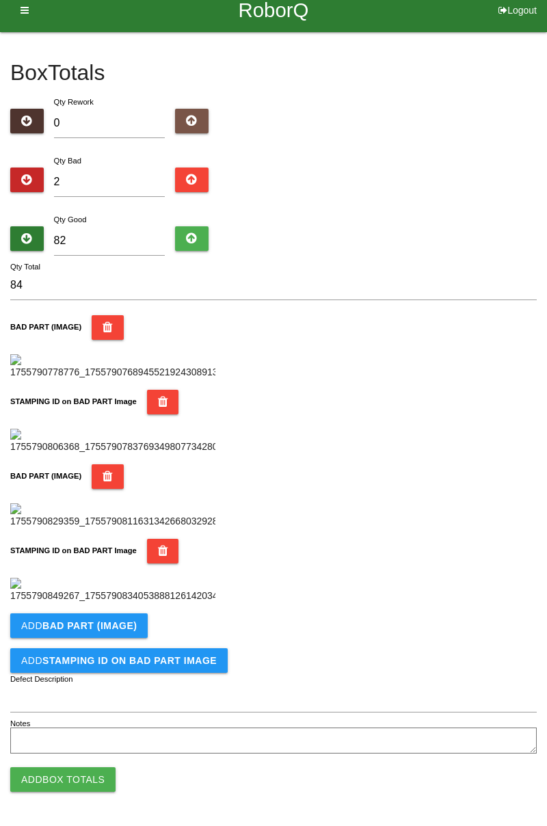
scroll to position [750, 0]
click at [59, 786] on button "Add Box Totals" at bounding box center [62, 779] width 105 height 25
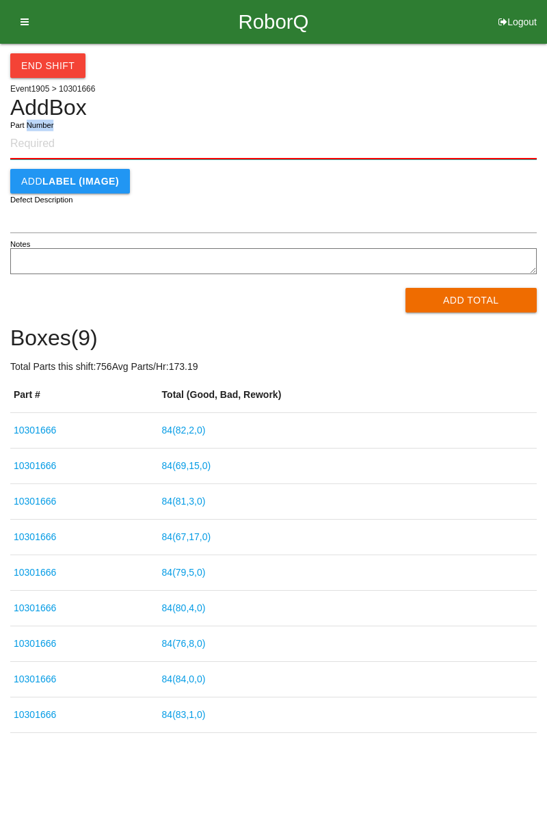
click at [205, 129] on input "Part Number" at bounding box center [273, 144] width 527 height 30
paste input "10301666"
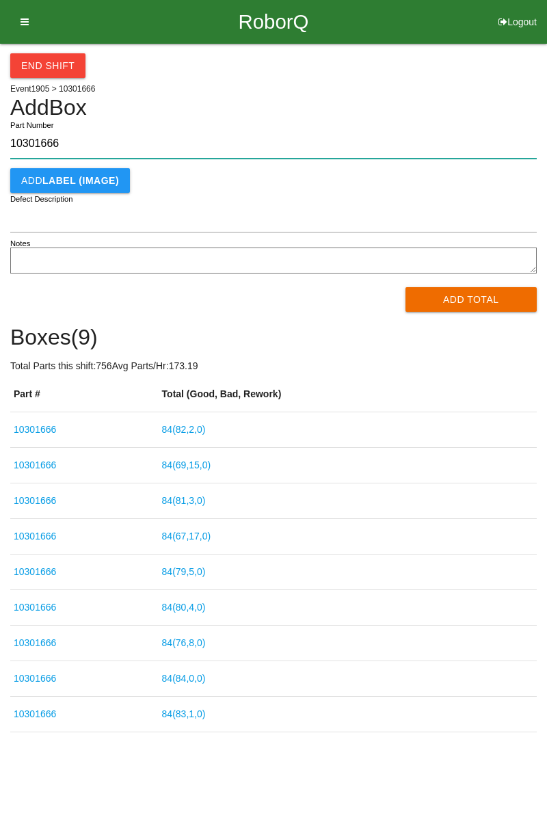
type input "10301666"
